Goal: Navigation & Orientation: Find specific page/section

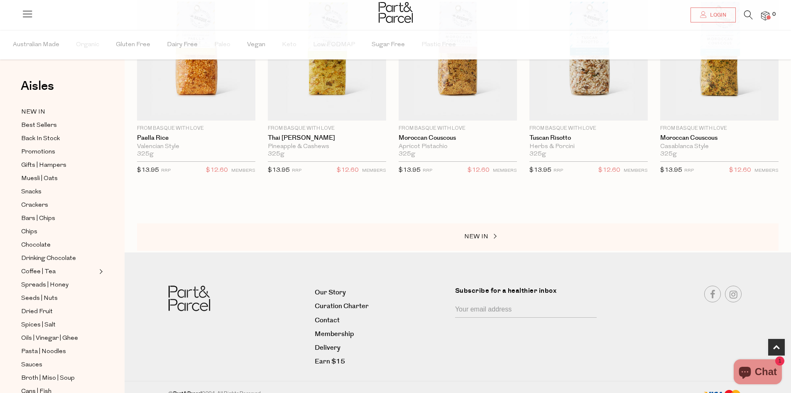
scroll to position [346, 0]
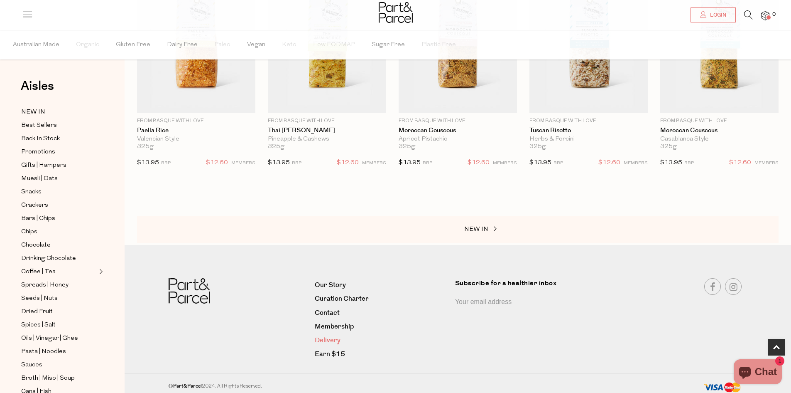
click at [330, 339] on link "Delivery" at bounding box center [382, 339] width 134 height 11
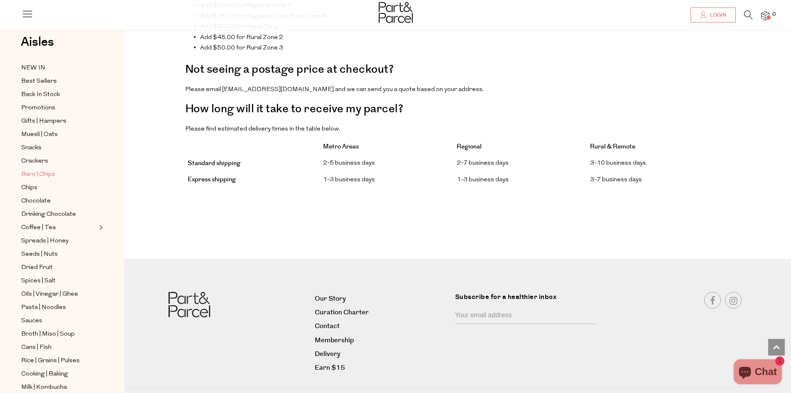
scroll to position [9, 0]
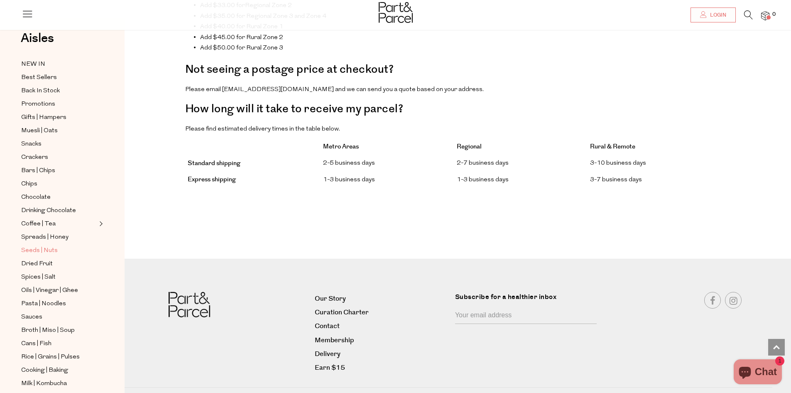
click at [47, 245] on span "Seeds | Nuts" at bounding box center [39, 250] width 37 height 10
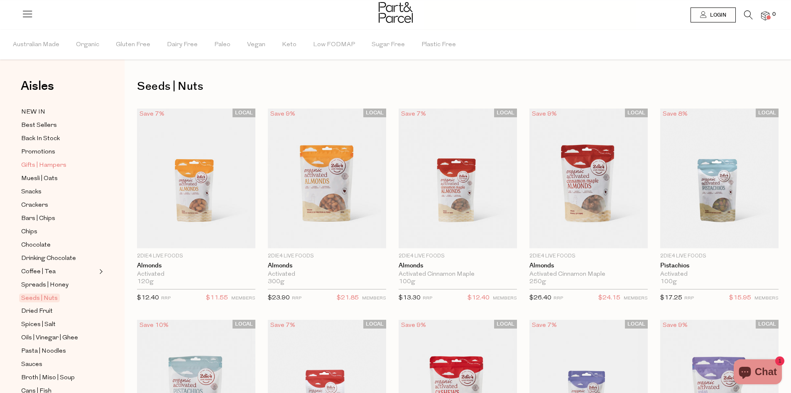
click at [46, 160] on span "Gifts | Hampers" at bounding box center [43, 165] width 45 height 10
